Goal: Ask a question: Seek information or help from site administrators or community

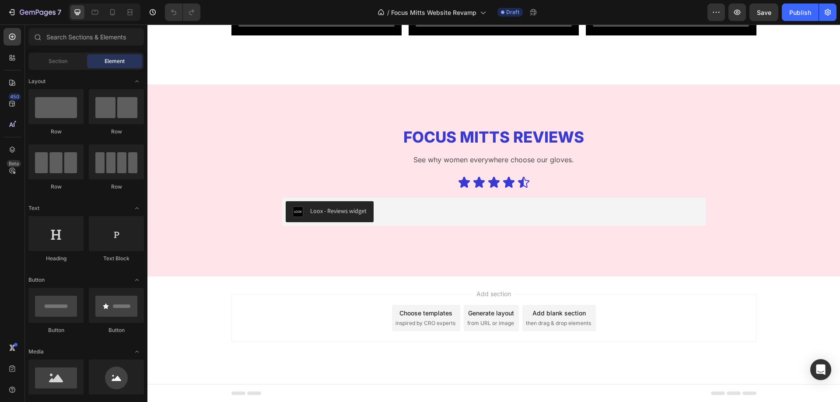
scroll to position [1322, 0]
click at [738, 10] on icon "button" at bounding box center [737, 12] width 7 height 5
click at [340, 212] on div "Loox - Reviews widget" at bounding box center [338, 210] width 56 height 9
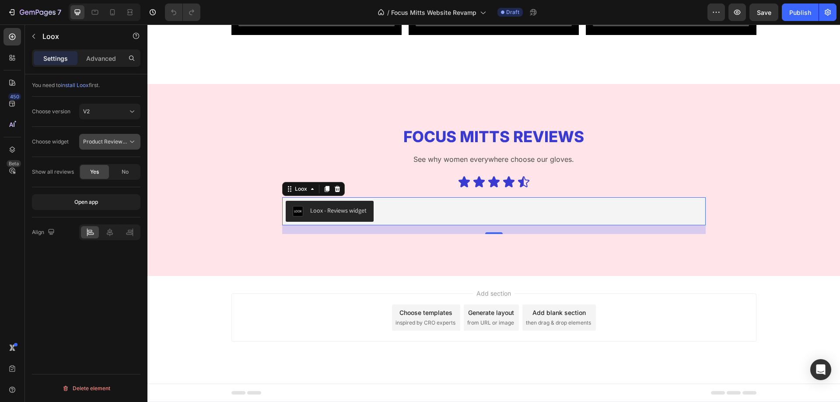
click at [112, 146] on button "Product Reviews Widget" at bounding box center [109, 142] width 61 height 16
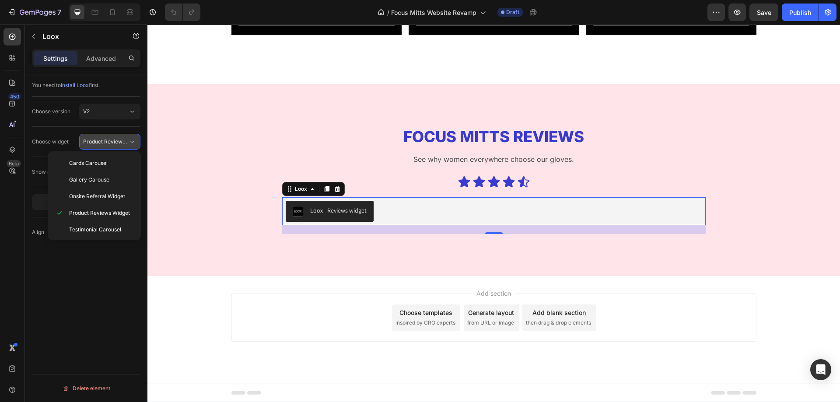
click at [115, 145] on span "Product Reviews Widget" at bounding box center [105, 142] width 45 height 8
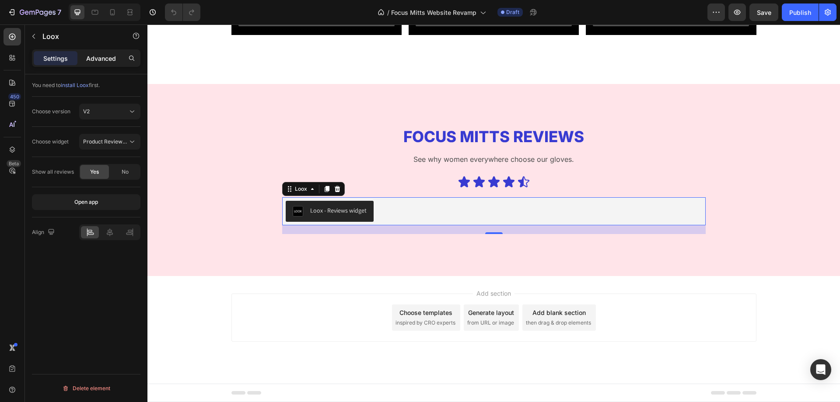
click at [106, 60] on p "Advanced" at bounding box center [101, 58] width 30 height 9
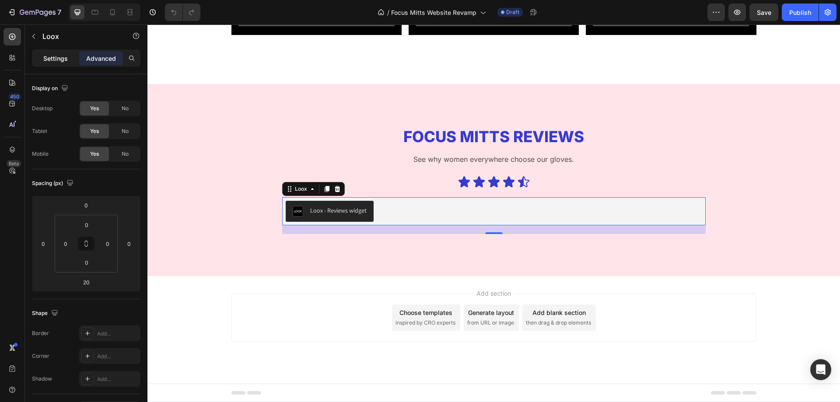
click at [65, 60] on p "Settings" at bounding box center [55, 58] width 24 height 9
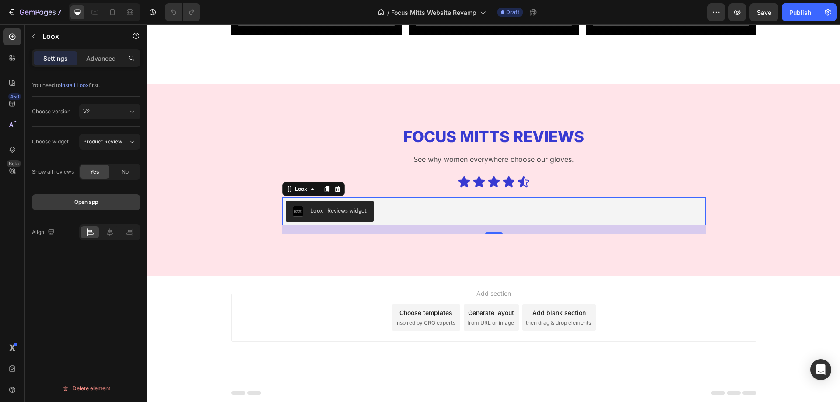
click at [84, 201] on div "Open app" at bounding box center [86, 202] width 24 height 8
click at [72, 85] on span "install Loox" at bounding box center [75, 85] width 28 height 7
click at [95, 61] on p "Advanced" at bounding box center [101, 58] width 30 height 9
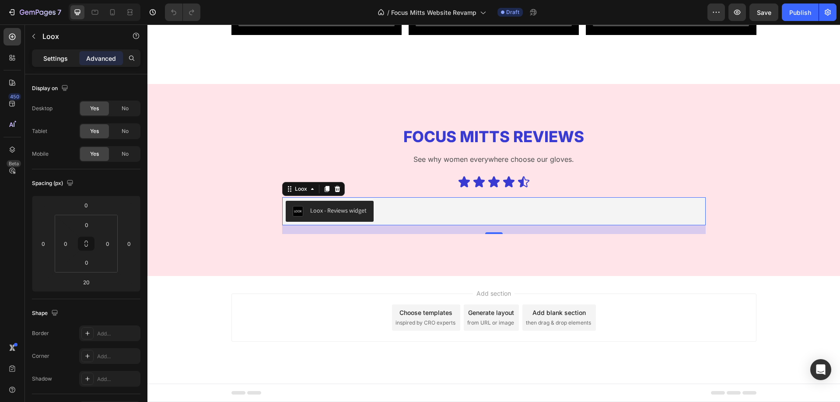
click at [54, 63] on p "Settings" at bounding box center [55, 58] width 24 height 9
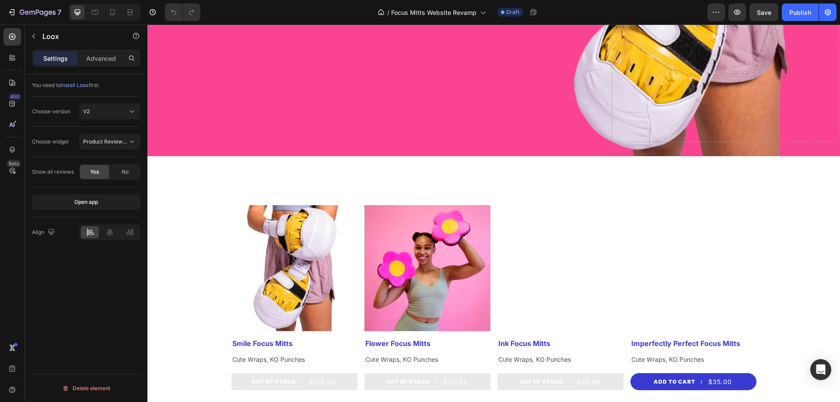
scroll to position [262, 0]
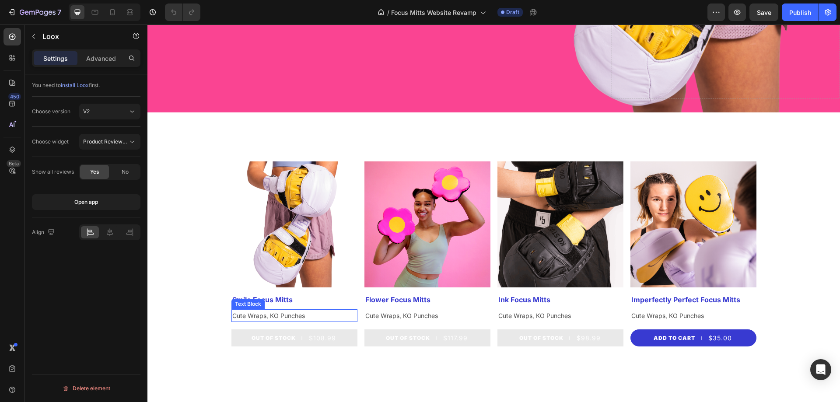
click at [274, 318] on p "Cute Wraps, KO Punches" at bounding box center [294, 315] width 124 height 11
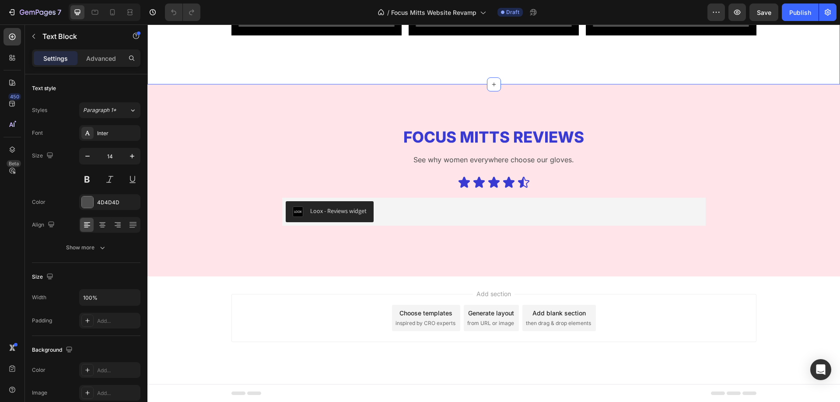
scroll to position [1322, 0]
click at [828, 369] on div "Open Intercom Messenger" at bounding box center [820, 369] width 23 height 23
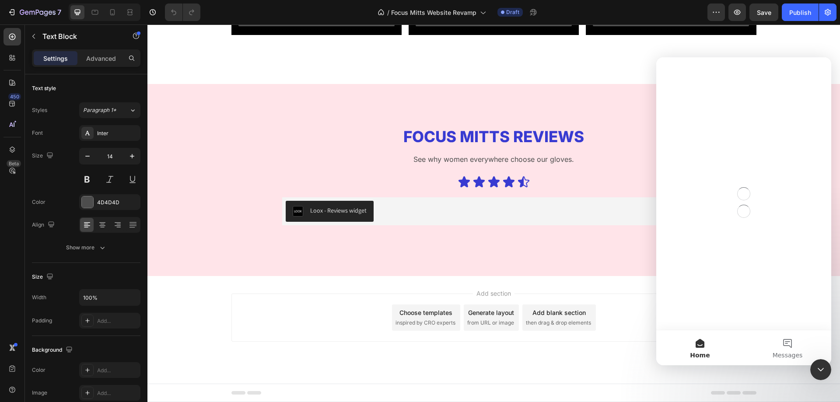
scroll to position [0, 0]
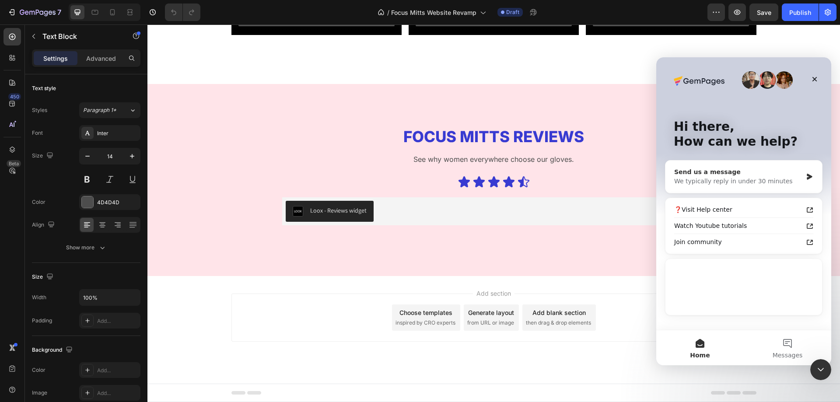
click at [736, 185] on div "We typically reply in under 30 minutes" at bounding box center [738, 181] width 128 height 9
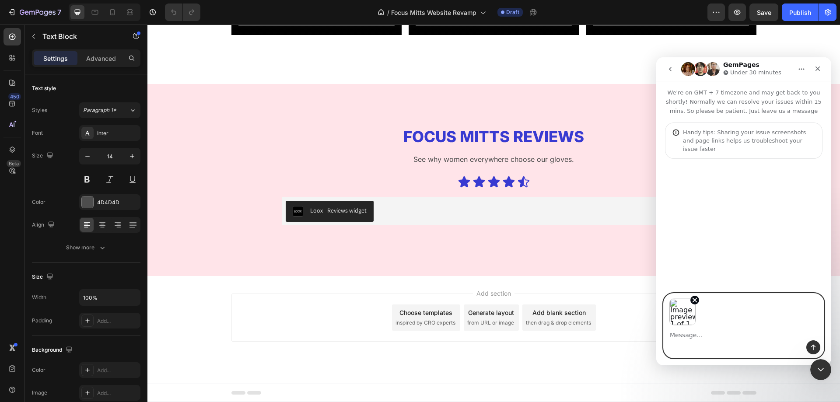
click at [693, 302] on icon "Remove image 1" at bounding box center [695, 300] width 4 height 4
type textarea "I"
type textarea "Hi! It looks like this Loox widget is not working. Please help us fix it x"
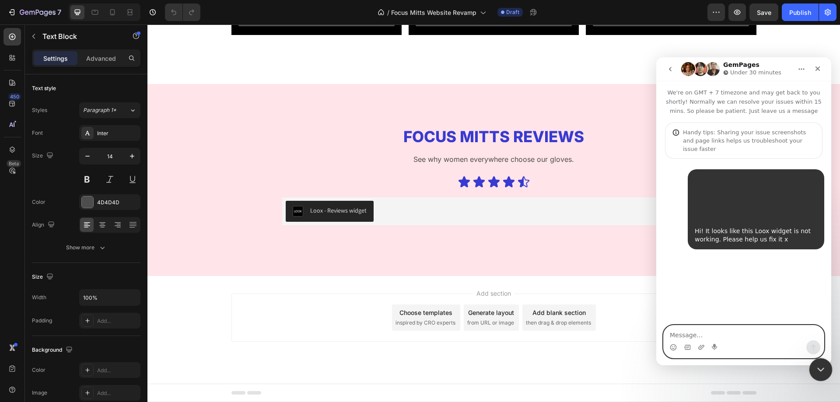
click at [823, 378] on div "Close Intercom Messenger" at bounding box center [819, 368] width 21 height 21
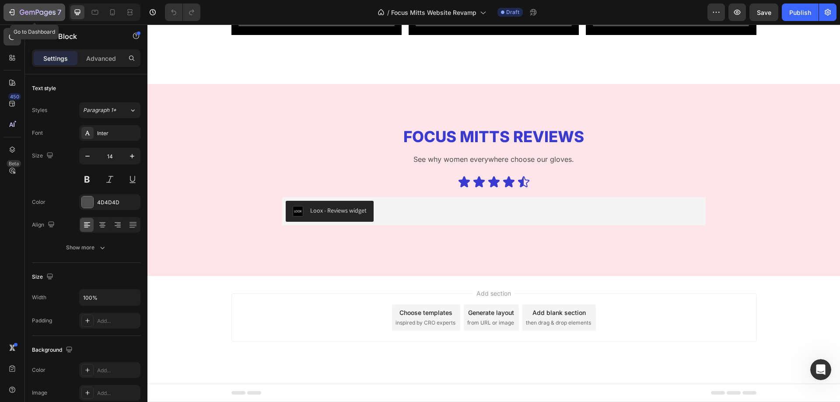
click at [21, 10] on icon "button" at bounding box center [22, 12] width 5 height 5
